Goal: Check status: Check status

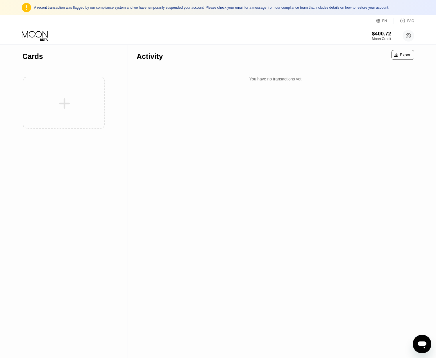
click at [384, 32] on div "$400.72" at bounding box center [381, 34] width 19 height 6
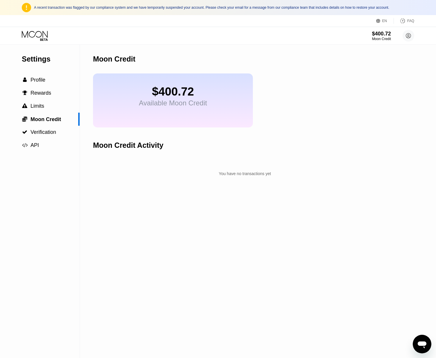
click at [417, 347] on icon "Open messaging window" at bounding box center [422, 344] width 10 height 10
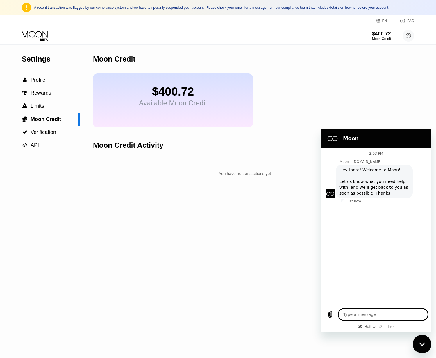
type textarea "x"
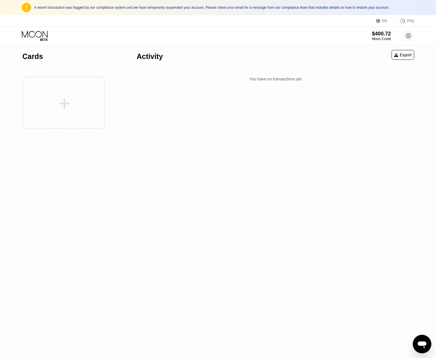
click at [74, 246] on div "Cards" at bounding box center [64, 202] width 128 height 314
